Goal: Information Seeking & Learning: Learn about a topic

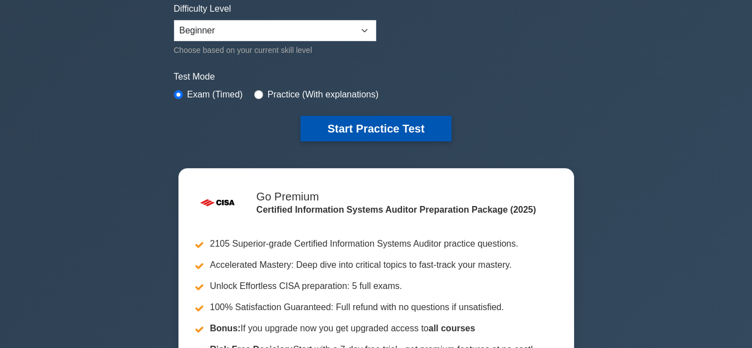
click at [370, 122] on button "Start Practice Test" at bounding box center [375, 129] width 151 height 26
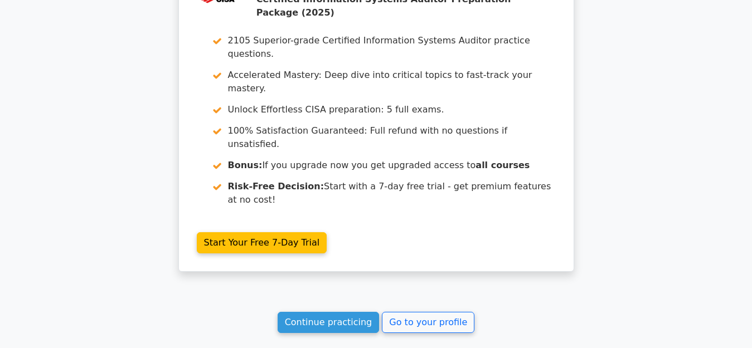
scroll to position [1693, 0]
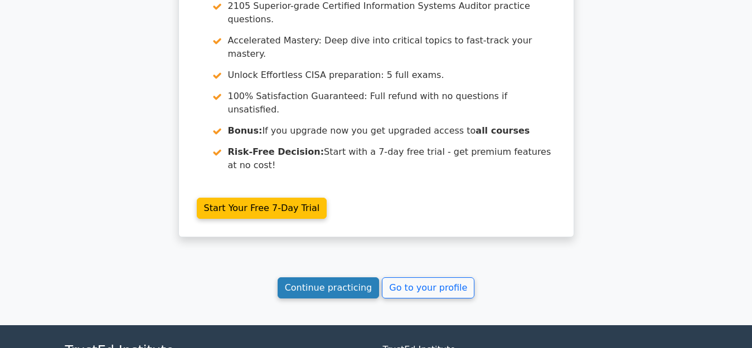
click at [333, 278] on link "Continue practicing" at bounding box center [329, 288] width 102 height 21
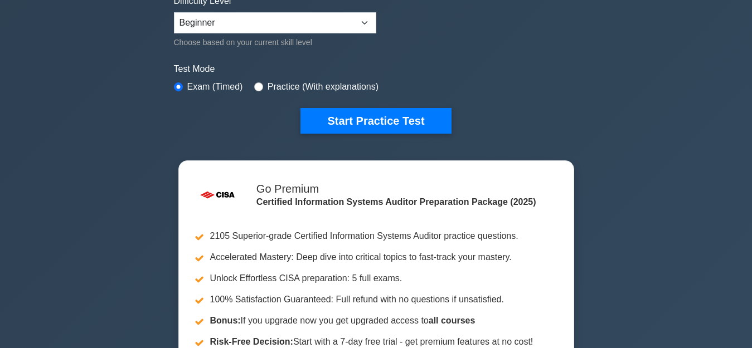
scroll to position [390, 0]
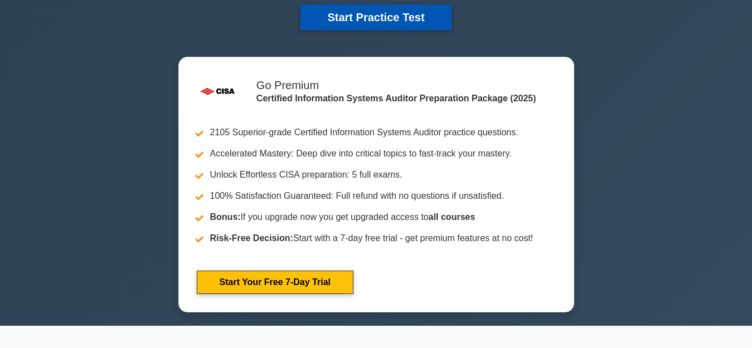
click at [376, 11] on button "Start Practice Test" at bounding box center [375, 17] width 151 height 26
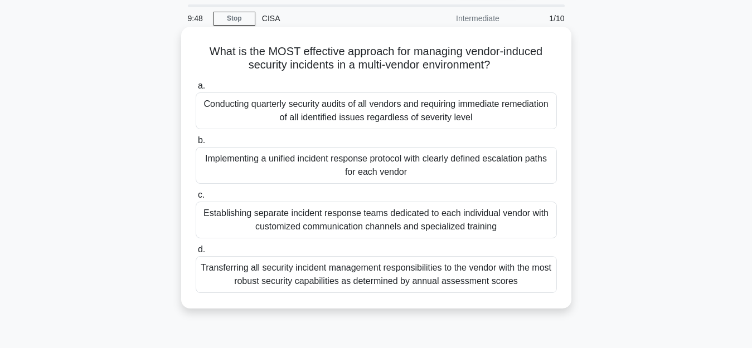
scroll to position [56, 0]
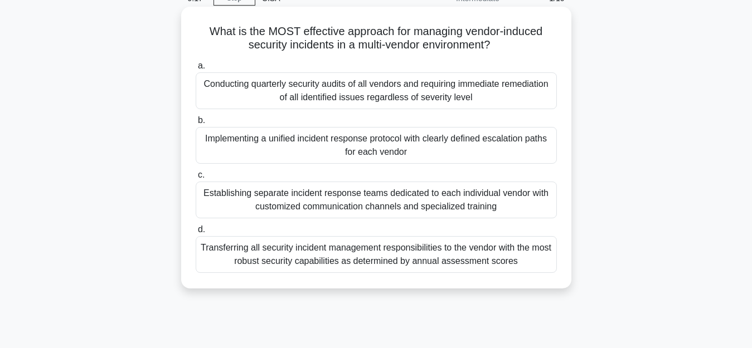
click at [367, 145] on div "Implementing a unified incident response protocol with clearly defined escalati…" at bounding box center [376, 145] width 361 height 37
click at [196, 124] on input "b. Implementing a unified incident response protocol with clearly defined escal…" at bounding box center [196, 120] width 0 height 7
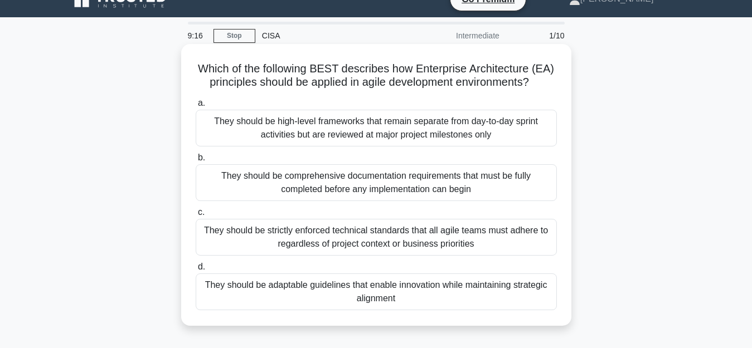
scroll to position [0, 0]
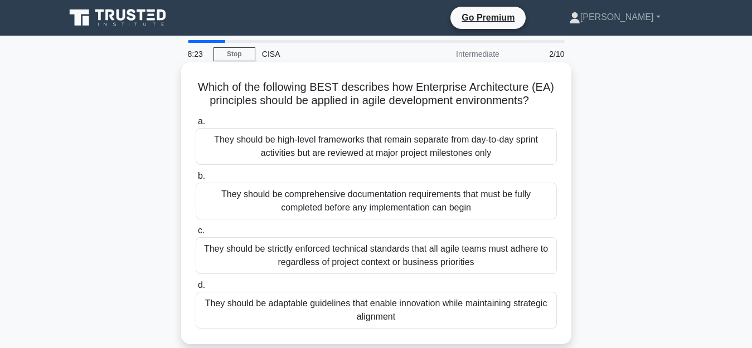
click at [372, 313] on div "They should be adaptable guidelines that enable innovation while maintaining st…" at bounding box center [376, 310] width 361 height 37
click at [196, 289] on input "d. They should be adaptable guidelines that enable innovation while maintaining…" at bounding box center [196, 285] width 0 height 7
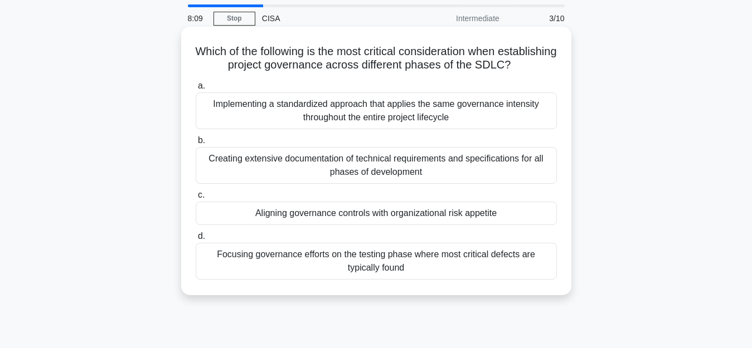
scroll to position [56, 0]
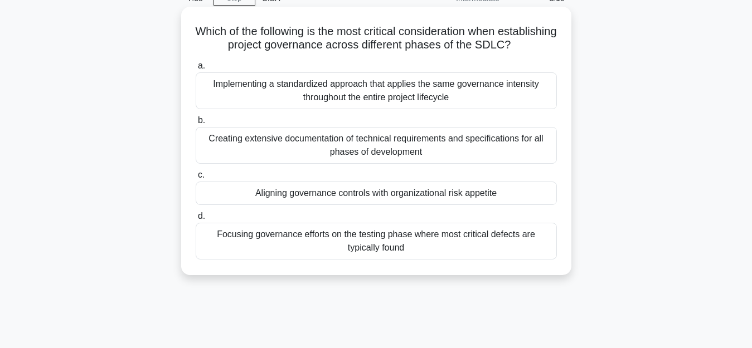
click at [405, 108] on div "Implementing a standardized approach that applies the same governance intensity…" at bounding box center [376, 90] width 361 height 37
click at [196, 70] on input "a. Implementing a standardized approach that applies the same governance intens…" at bounding box center [196, 65] width 0 height 7
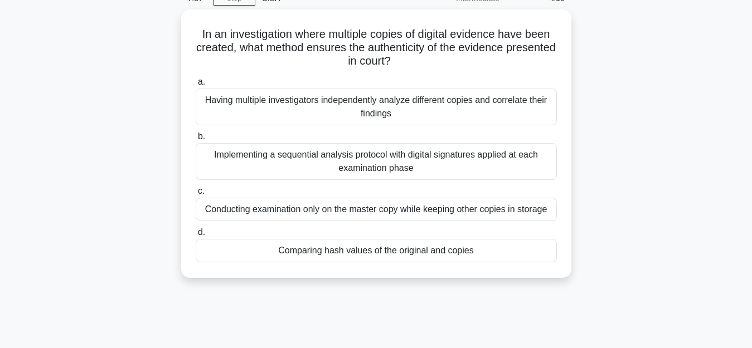
scroll to position [0, 0]
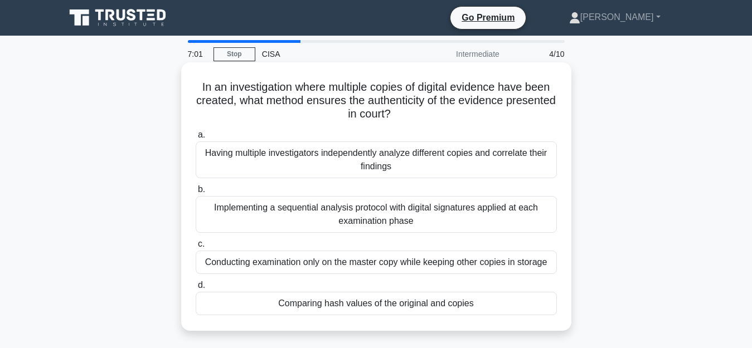
click at [391, 306] on div "Comparing hash values of the original and copies" at bounding box center [376, 303] width 361 height 23
click at [196, 289] on input "d. Comparing hash values of the original and copies" at bounding box center [196, 285] width 0 height 7
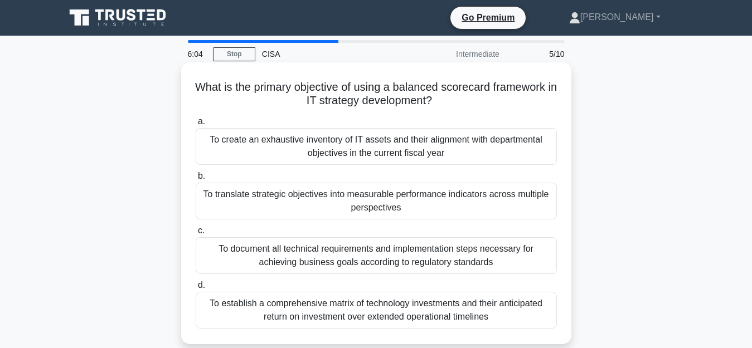
click at [371, 209] on div "To translate strategic objectives into measurable performance indicators across…" at bounding box center [376, 201] width 361 height 37
click at [196, 180] on input "b. To translate strategic objectives into measurable performance indicators acr…" at bounding box center [196, 176] width 0 height 7
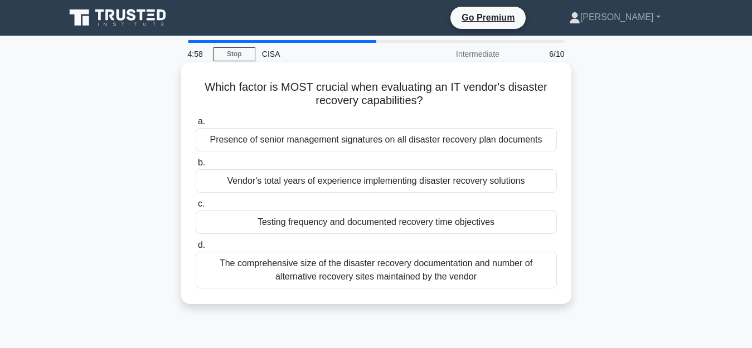
click at [392, 277] on div "The comprehensive size of the disaster recovery documentation and number of alt…" at bounding box center [376, 270] width 361 height 37
click at [196, 249] on input "d. The comprehensive size of the disaster recovery documentation and number of …" at bounding box center [196, 245] width 0 height 7
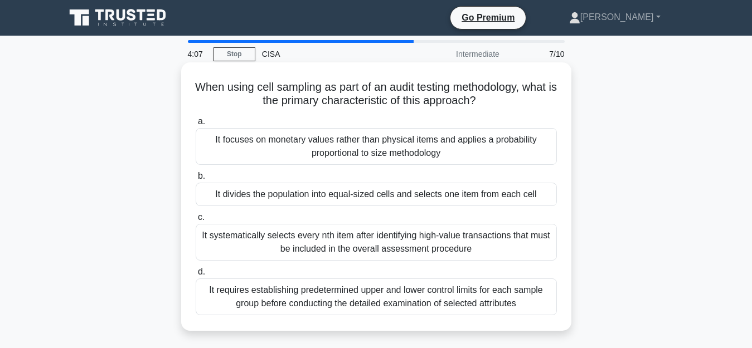
click at [346, 157] on div "It focuses on monetary values rather than physical items and applies a probabil…" at bounding box center [376, 146] width 361 height 37
click at [196, 125] on input "a. It focuses on monetary values rather than physical items and applies a proba…" at bounding box center [196, 121] width 0 height 7
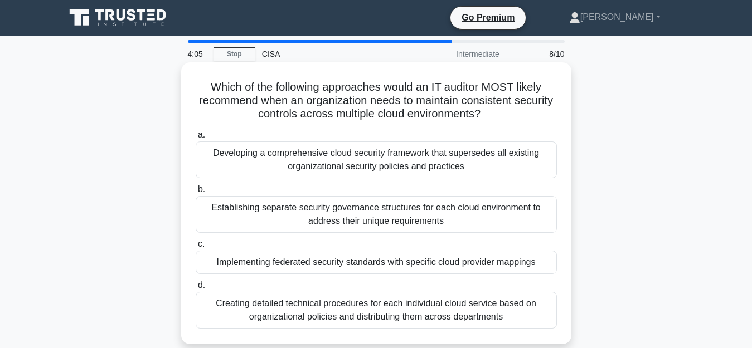
click at [332, 222] on div "Establishing separate security governance structures for each cloud environment…" at bounding box center [376, 214] width 361 height 37
click at [196, 193] on input "b. Establishing separate security governance structures for each cloud environm…" at bounding box center [196, 189] width 0 height 7
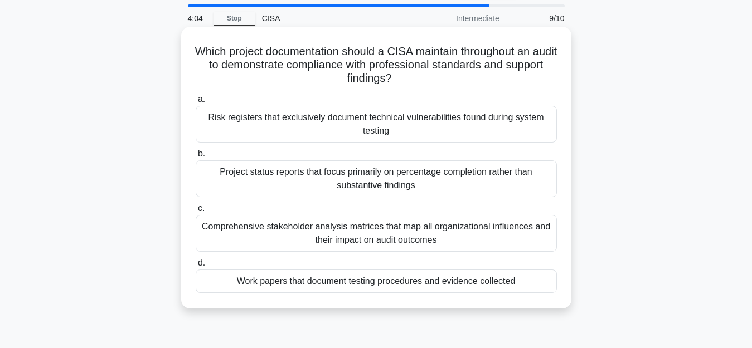
scroll to position [56, 0]
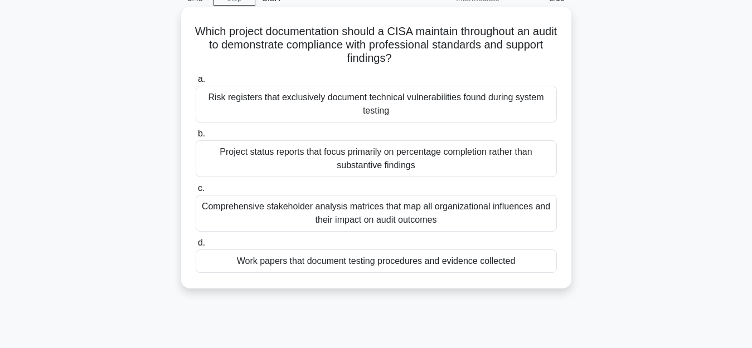
click at [366, 265] on div "Work papers that document testing procedures and evidence collected" at bounding box center [376, 261] width 361 height 23
click at [196, 247] on input "d. Work papers that document testing procedures and evidence collected" at bounding box center [196, 243] width 0 height 7
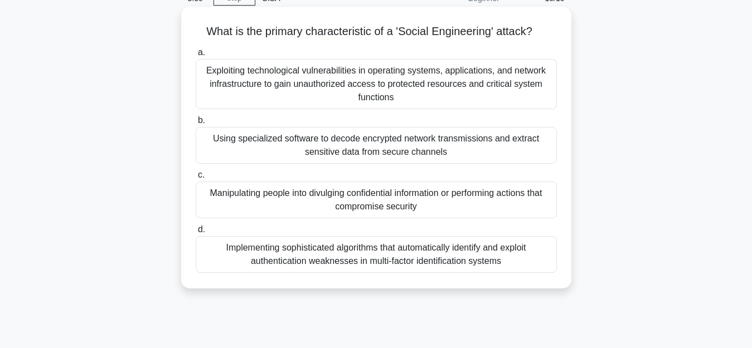
click at [352, 203] on div "Manipulating people into divulging confidential information or performing actio…" at bounding box center [376, 200] width 361 height 37
click at [196, 179] on input "c. Manipulating people into divulging confidential information or performing ac…" at bounding box center [196, 175] width 0 height 7
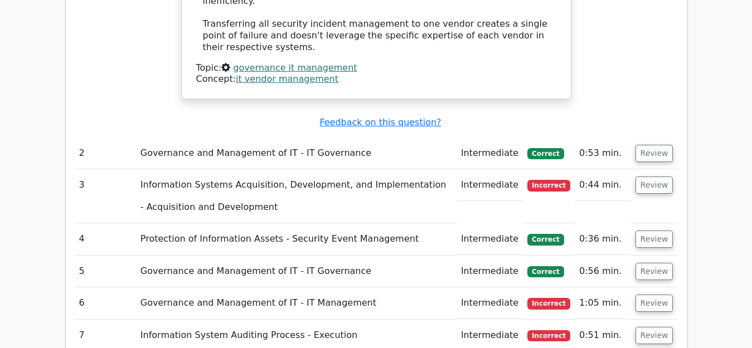
scroll to position [1561, 0]
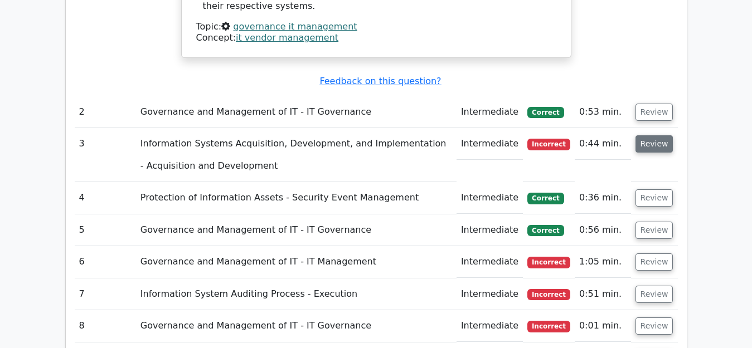
click at [662, 135] on button "Review" at bounding box center [655, 143] width 38 height 17
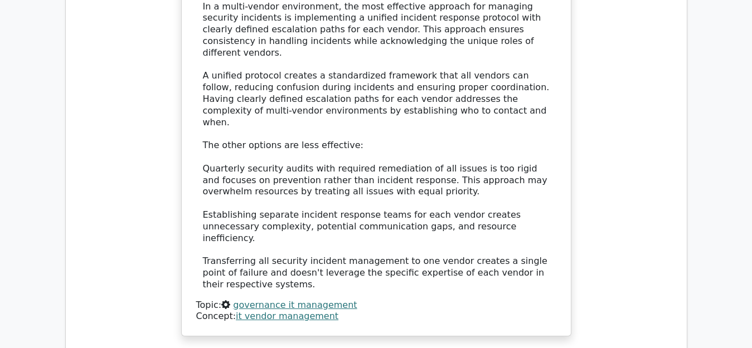
scroll to position [1450, 0]
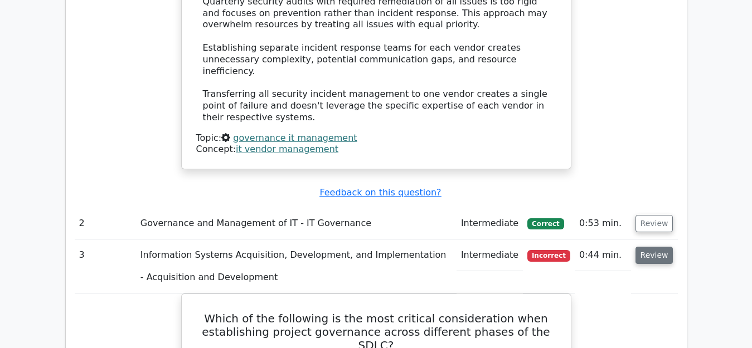
click at [663, 247] on button "Review" at bounding box center [655, 255] width 38 height 17
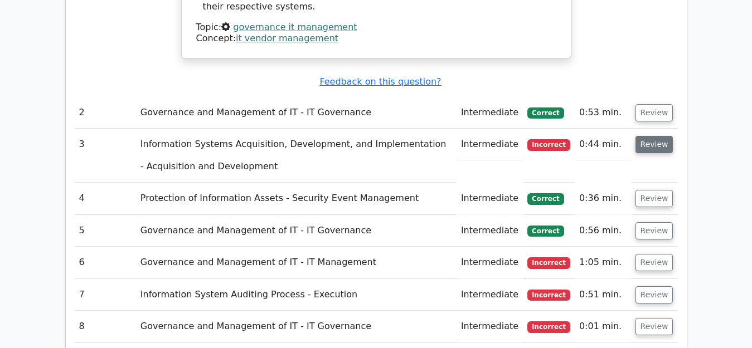
scroll to position [1561, 0]
click at [648, 254] on button "Review" at bounding box center [655, 262] width 38 height 17
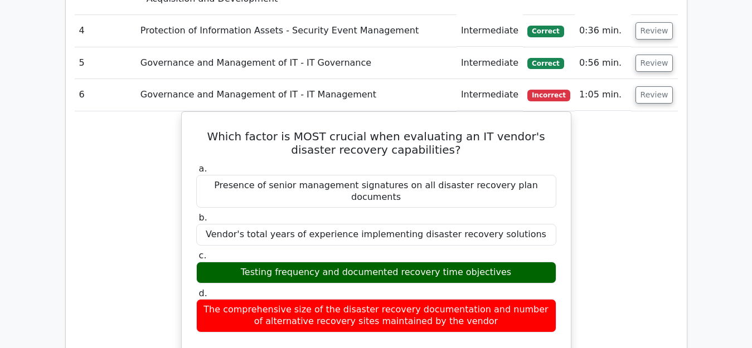
scroll to position [1617, 0]
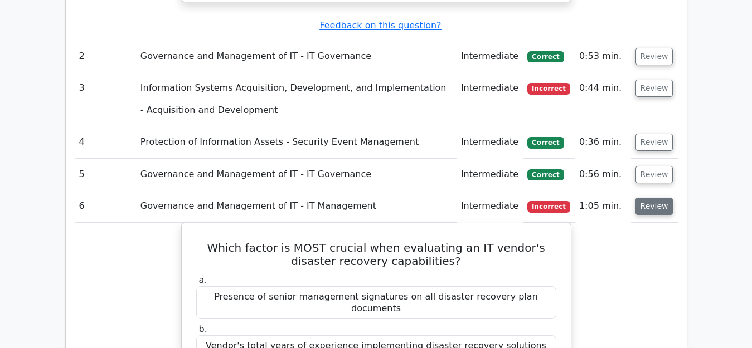
click at [650, 198] on button "Review" at bounding box center [655, 206] width 38 height 17
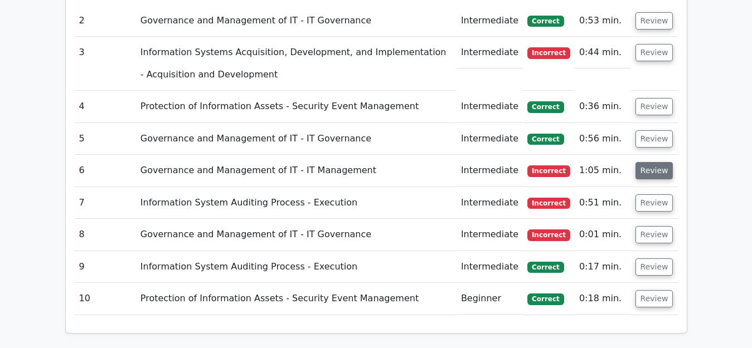
scroll to position [1673, 0]
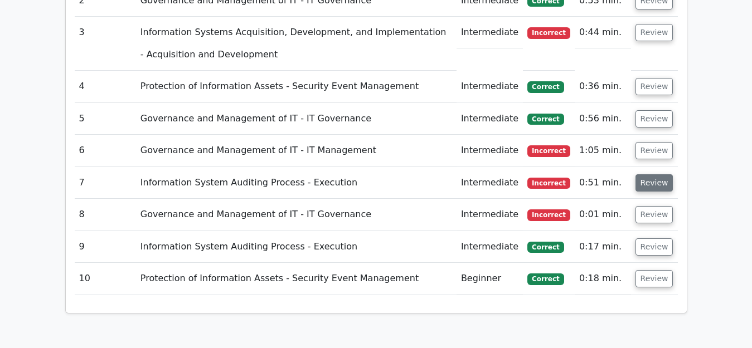
click at [655, 175] on button "Review" at bounding box center [655, 183] width 38 height 17
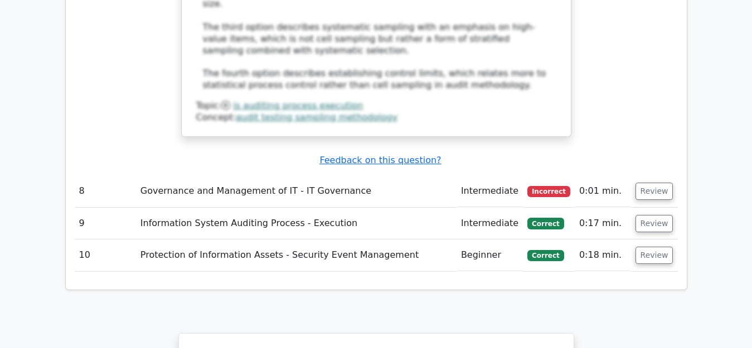
scroll to position [2286, 0]
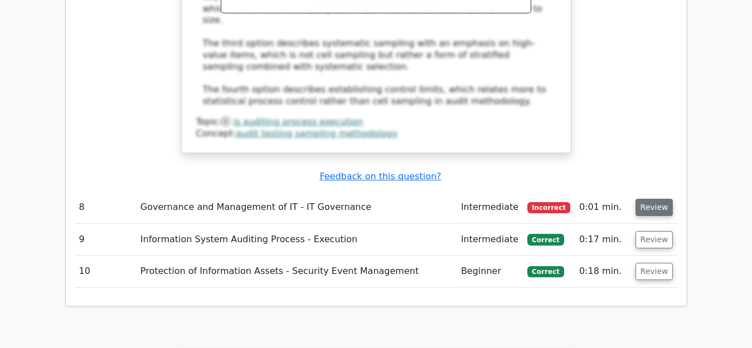
click at [661, 199] on button "Review" at bounding box center [655, 207] width 38 height 17
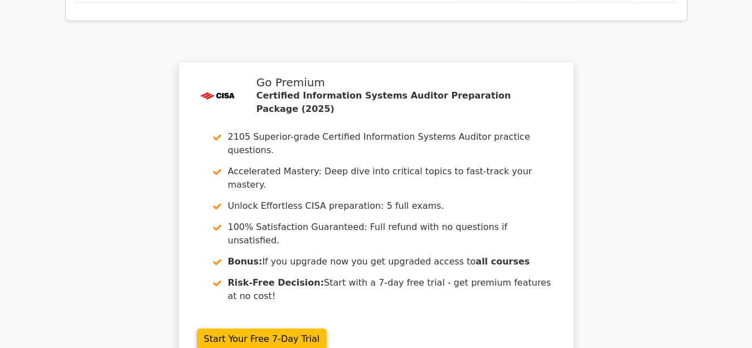
scroll to position [3216, 0]
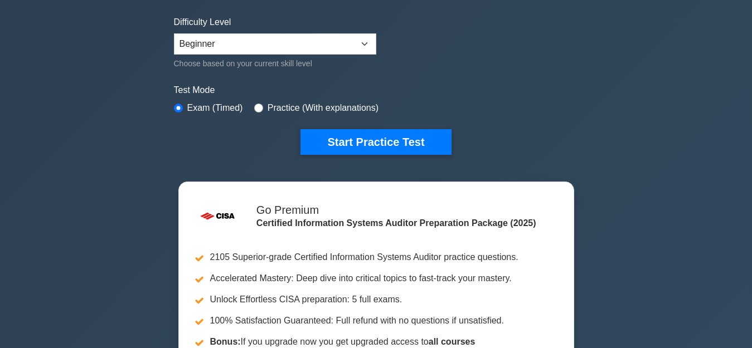
scroll to position [335, 0]
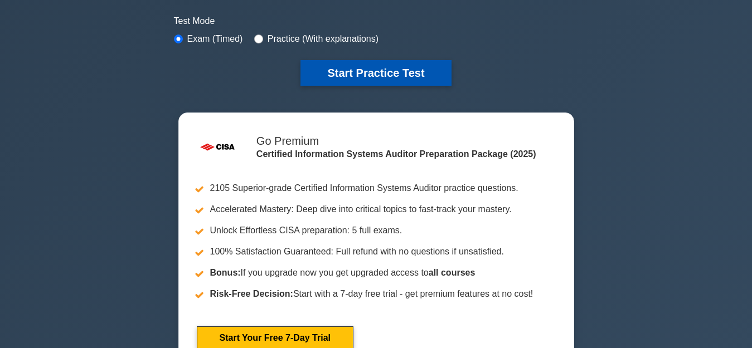
click at [389, 75] on button "Start Practice Test" at bounding box center [375, 73] width 151 height 26
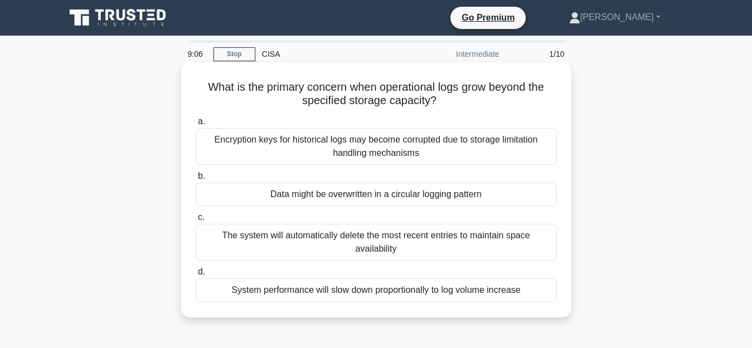
click at [384, 281] on div "System performance will slow down proportionally to log volume increase" at bounding box center [376, 290] width 361 height 23
click at [196, 276] on input "d. System performance will slow down proportionally to log volume increase" at bounding box center [196, 272] width 0 height 7
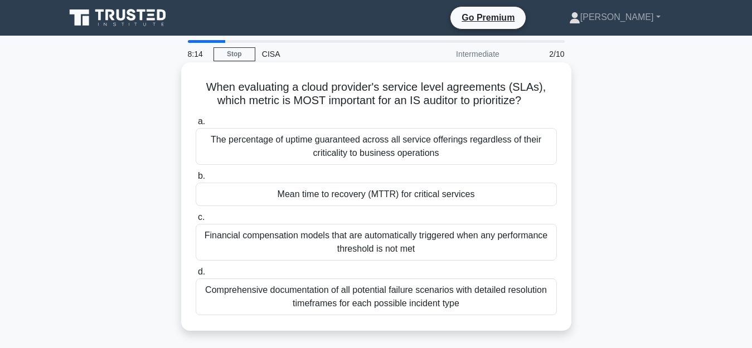
click at [366, 196] on div "Mean time to recovery (MTTR) for critical services" at bounding box center [376, 194] width 361 height 23
click at [196, 180] on input "b. Mean time to recovery (MTTR) for critical services" at bounding box center [196, 176] width 0 height 7
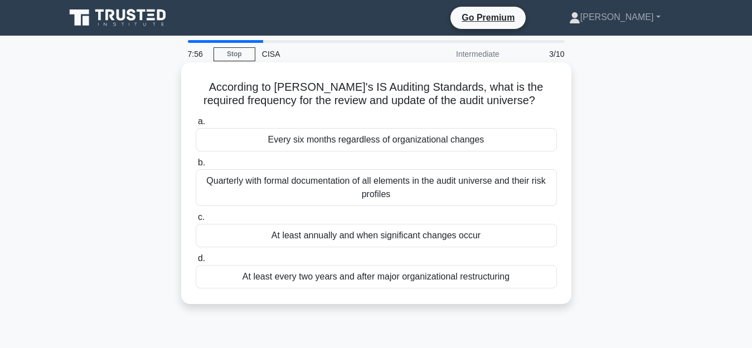
click at [390, 238] on div "At least annually and when significant changes occur" at bounding box center [376, 235] width 361 height 23
click at [196, 221] on input "c. At least annually and when significant changes occur" at bounding box center [196, 217] width 0 height 7
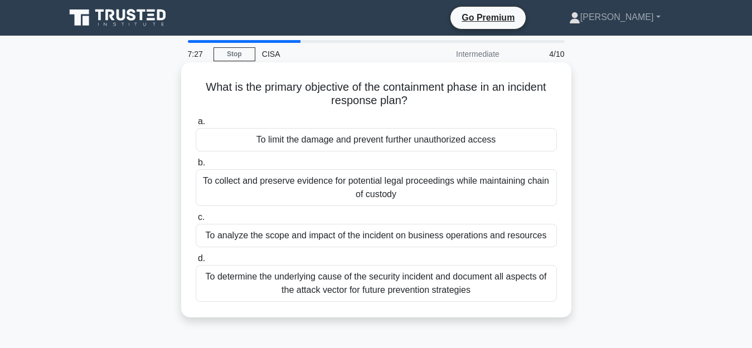
click at [403, 141] on div "To limit the damage and prevent further unauthorized access" at bounding box center [376, 139] width 361 height 23
click at [196, 125] on input "a. To limit the damage and prevent further unauthorized access" at bounding box center [196, 121] width 0 height 7
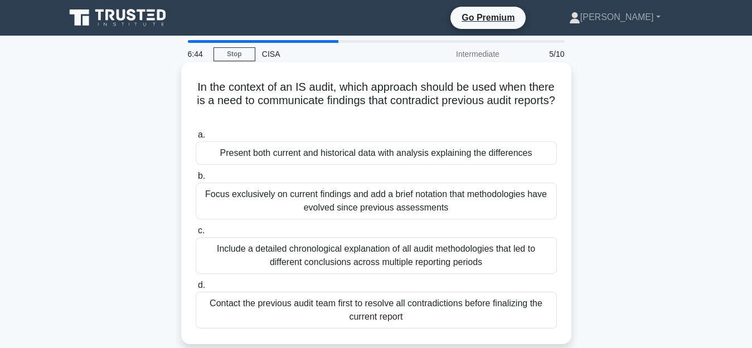
click at [351, 155] on div "Present both current and historical data with analysis explaining the differenc…" at bounding box center [376, 153] width 361 height 23
click at [196, 139] on input "a. Present both current and historical data with analysis explaining the differ…" at bounding box center [196, 135] width 0 height 7
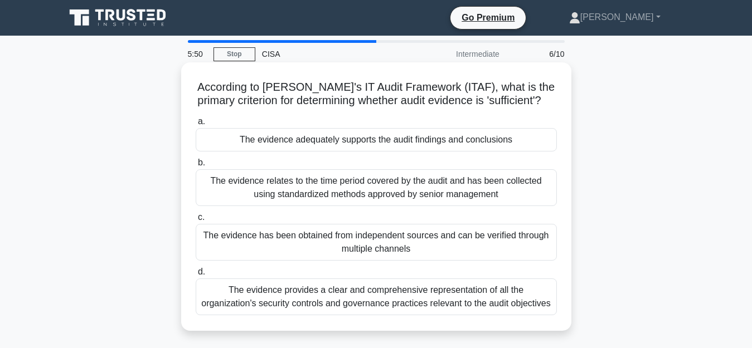
click at [365, 137] on div "The evidence adequately supports the audit findings and conclusions" at bounding box center [376, 139] width 361 height 23
click at [196, 125] on input "a. The evidence adequately supports the audit findings and conclusions" at bounding box center [196, 121] width 0 height 7
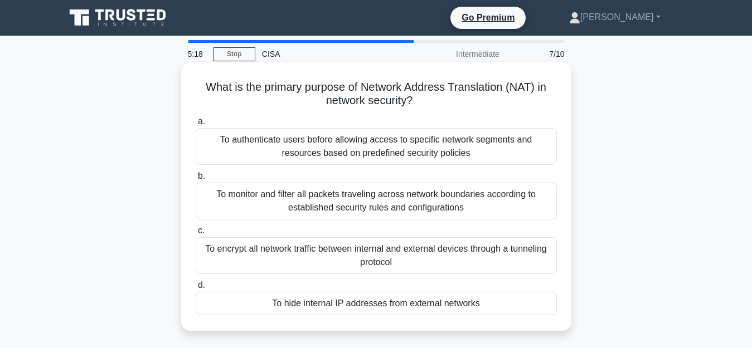
click at [385, 312] on div "To hide internal IP addresses from external networks" at bounding box center [376, 303] width 361 height 23
click at [196, 289] on input "d. To hide internal IP addresses from external networks" at bounding box center [196, 285] width 0 height 7
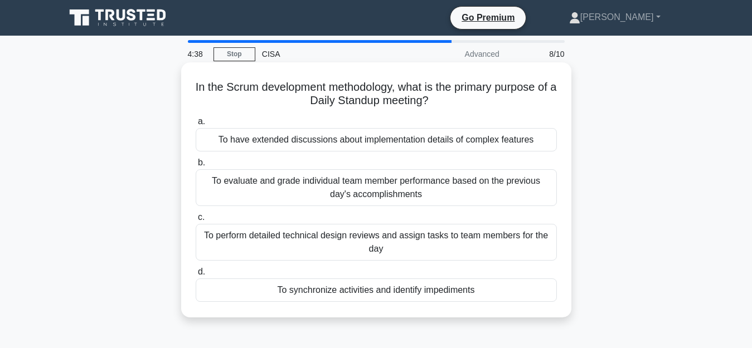
click at [356, 290] on div "To synchronize activities and identify impediments" at bounding box center [376, 290] width 361 height 23
click at [196, 276] on input "d. To synchronize activities and identify impediments" at bounding box center [196, 272] width 0 height 7
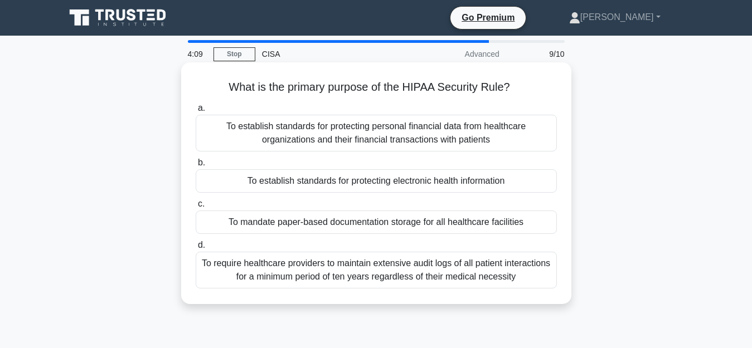
click at [302, 138] on div "To establish standards for protecting personal financial data from healthcare o…" at bounding box center [376, 133] width 361 height 37
click at [196, 112] on input "a. To establish standards for protecting personal financial data from healthcar…" at bounding box center [196, 108] width 0 height 7
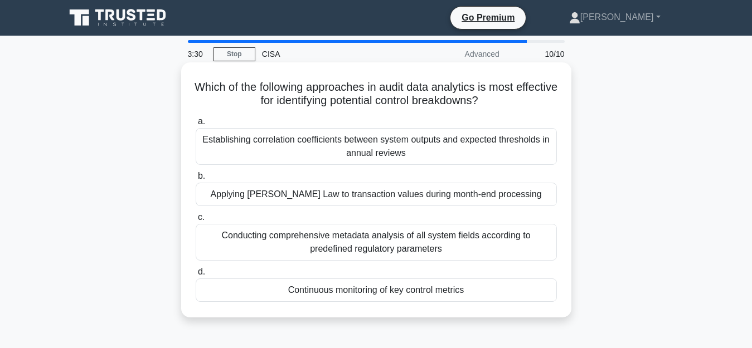
click at [340, 246] on div "Conducting comprehensive metadata analysis of all system fields according to pr…" at bounding box center [376, 242] width 361 height 37
click at [196, 221] on input "c. Conducting comprehensive metadata analysis of all system fields according to…" at bounding box center [196, 217] width 0 height 7
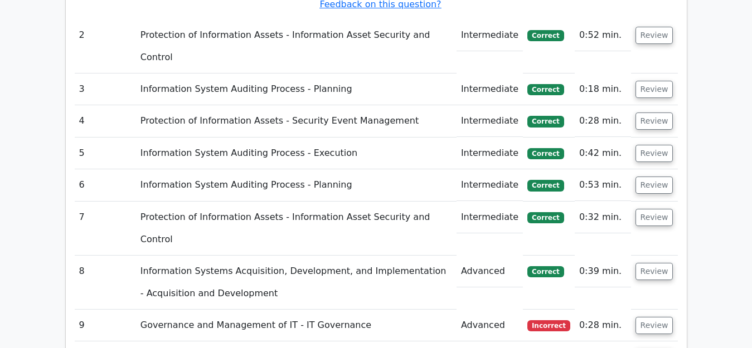
scroll to position [1617, 0]
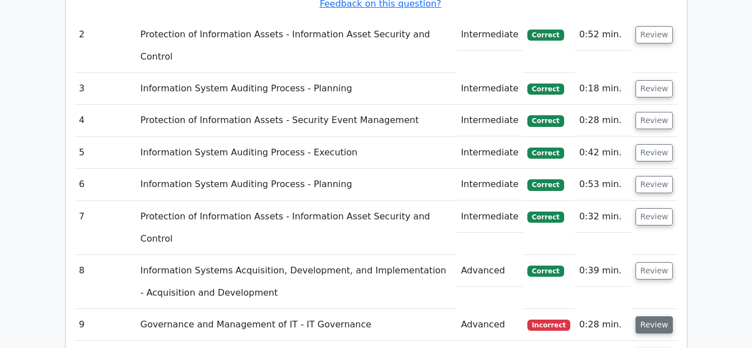
click at [665, 317] on button "Review" at bounding box center [655, 325] width 38 height 17
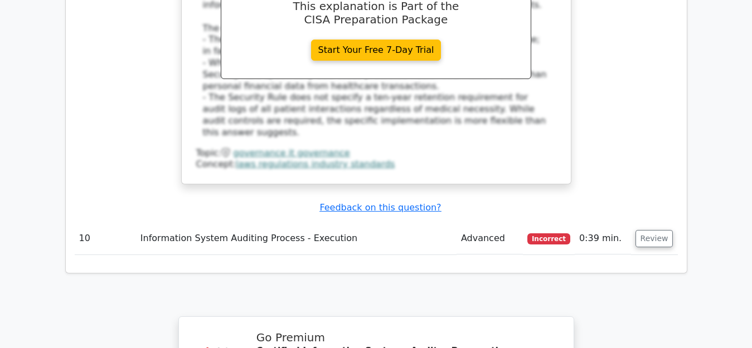
scroll to position [2286, 0]
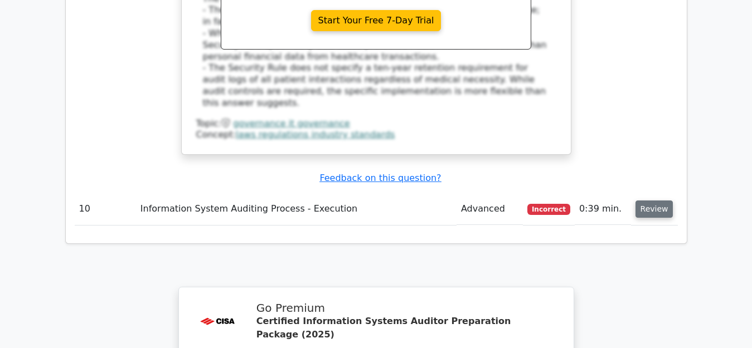
click at [648, 201] on button "Review" at bounding box center [655, 209] width 38 height 17
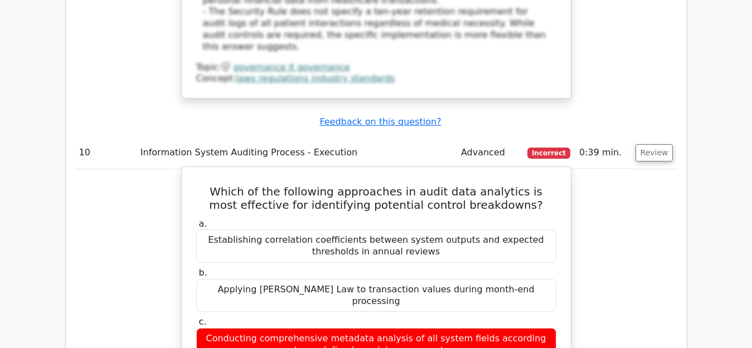
scroll to position [2342, 0]
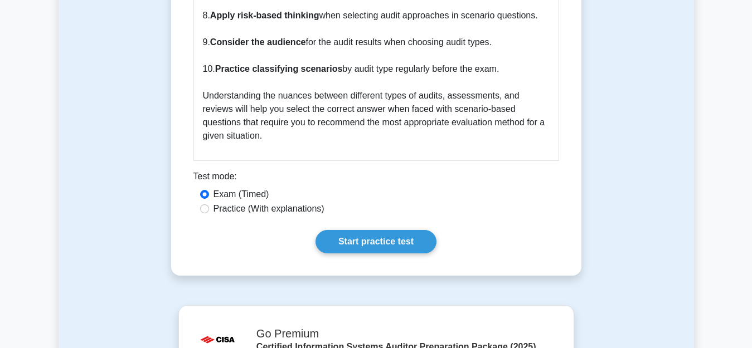
scroll to position [2260, 0]
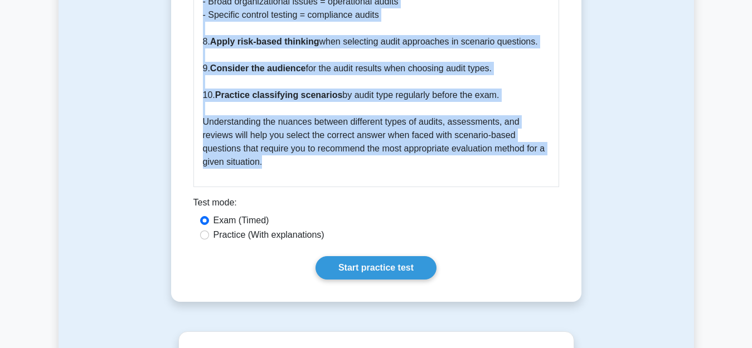
drag, startPoint x: 193, startPoint y: 87, endPoint x: 415, endPoint y: 148, distance: 229.7
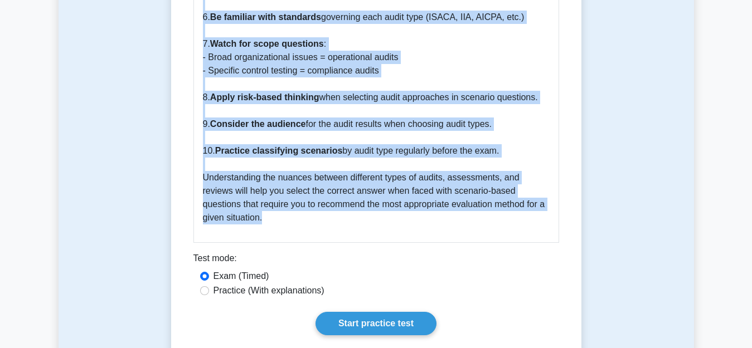
copy div "Types of Audits, Assessments, and Reviews 5 minutes 5 Questions In the realm of…"
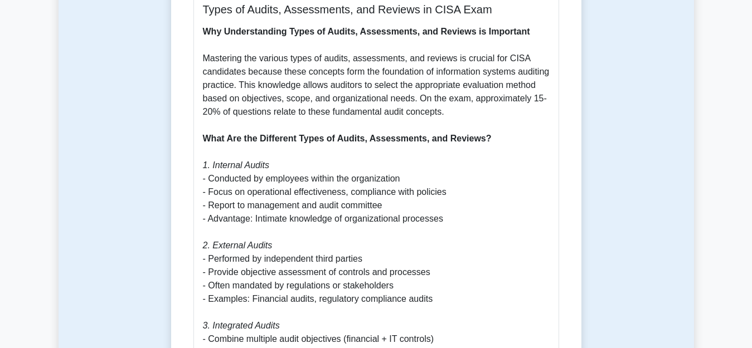
scroll to position [669, 0]
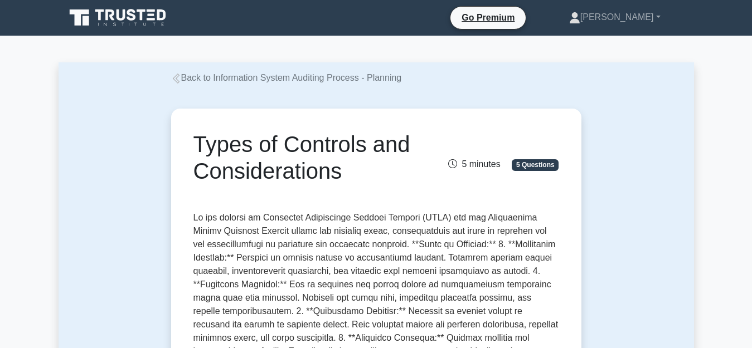
click at [253, 187] on div "Types of Controls and Considerations" at bounding box center [313, 160] width 253 height 58
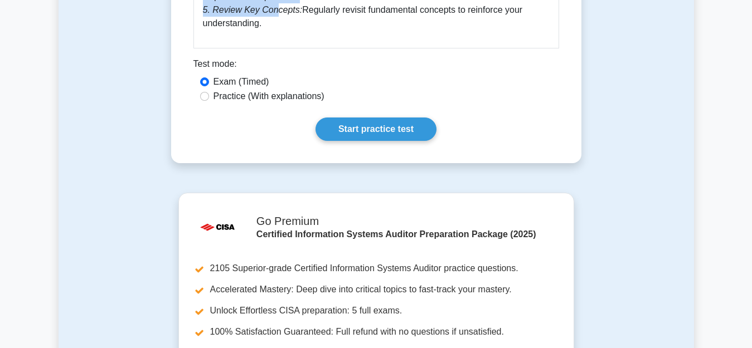
scroll to position [1079, 0]
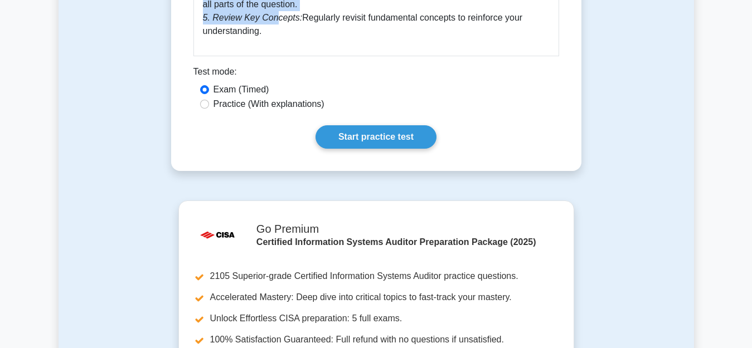
drag, startPoint x: 203, startPoint y: 51, endPoint x: 264, endPoint y: 36, distance: 62.7
copy div "Types of Controls and Considerations in CISA Auditing Process Planning Introduc…"
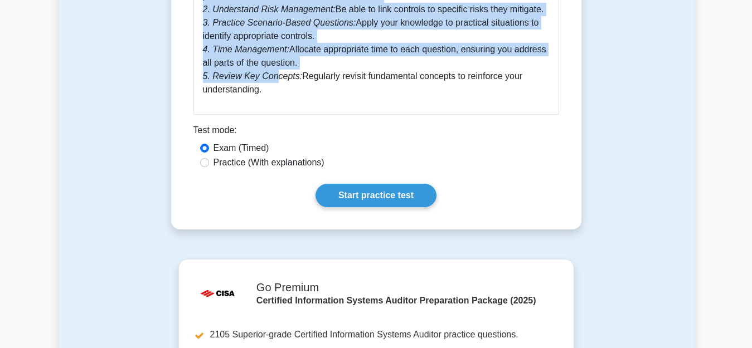
scroll to position [968, 0]
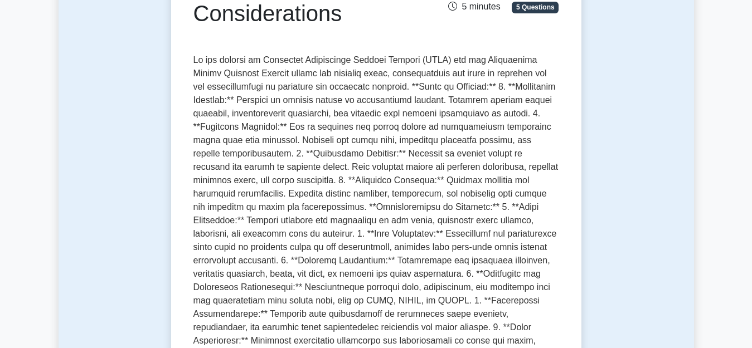
scroll to position [167, 0]
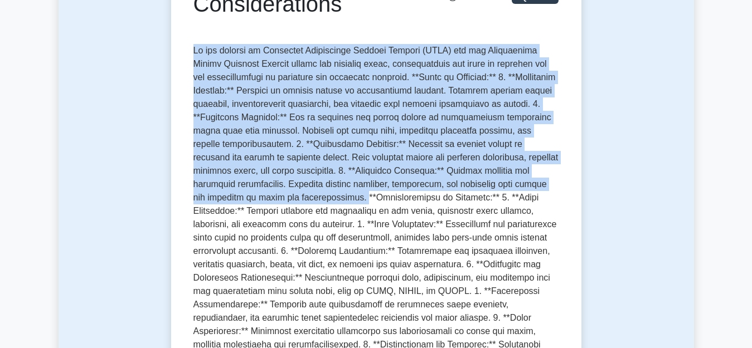
drag, startPoint x: 193, startPoint y: 52, endPoint x: 254, endPoint y: 195, distance: 155.1
click at [254, 195] on p at bounding box center [376, 224] width 366 height 361
copy p "In the context of Certified Information Systems Auditor (CISA) and the Informat…"
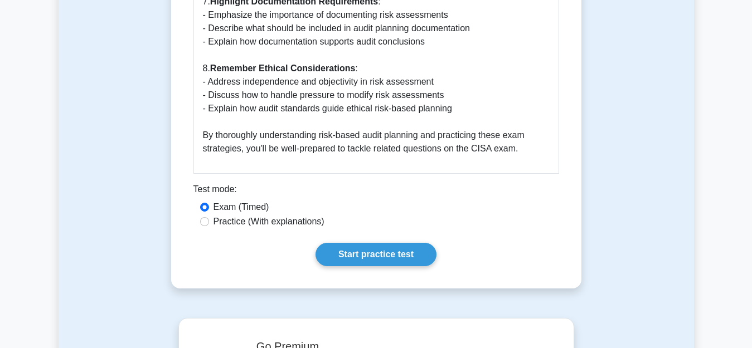
scroll to position [1896, 0]
